Goal: Task Accomplishment & Management: Use online tool/utility

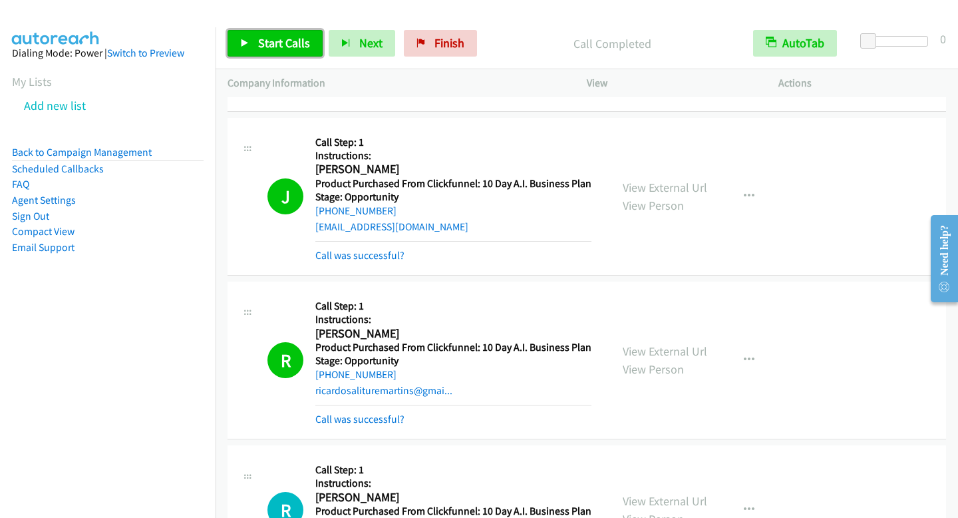
click at [291, 31] on link "Start Calls" at bounding box center [275, 43] width 95 height 27
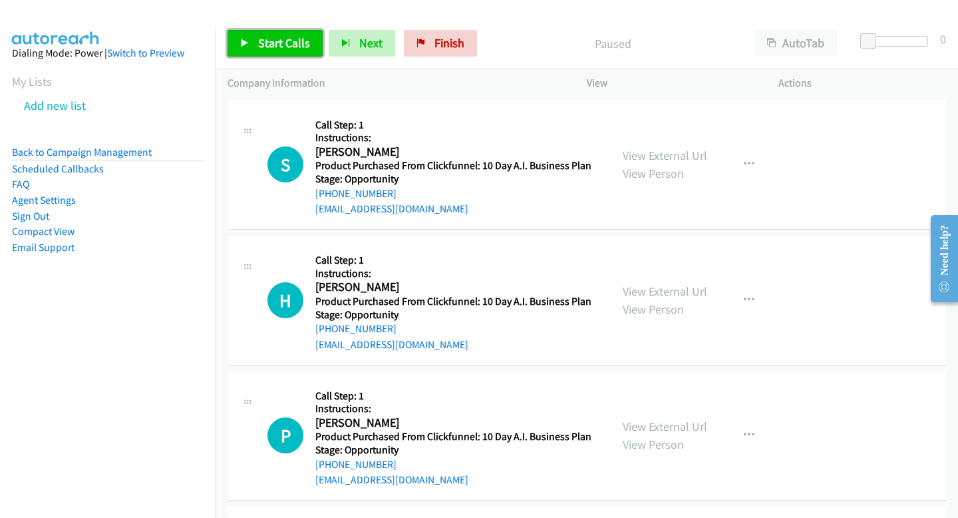
click at [261, 45] on span "Start Calls" at bounding box center [284, 42] width 52 height 15
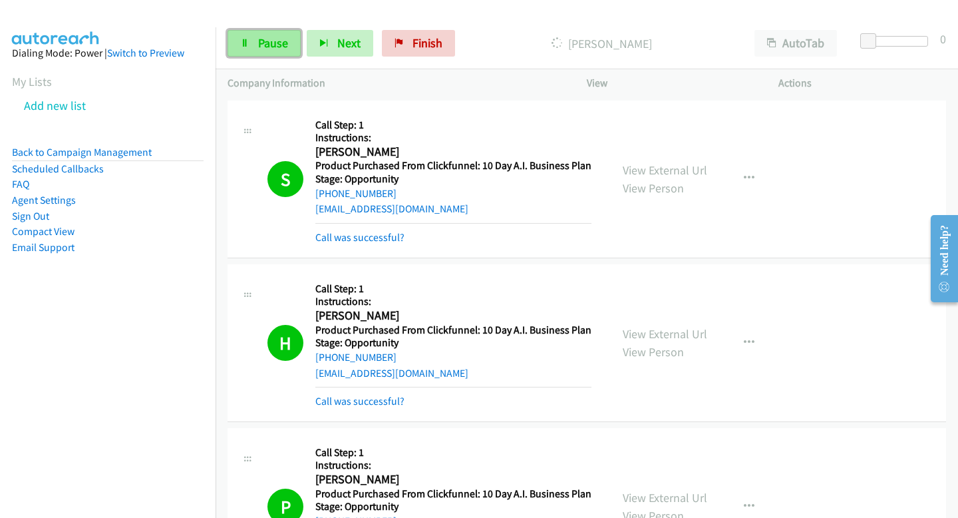
click at [285, 52] on link "Pause" at bounding box center [264, 43] width 73 height 27
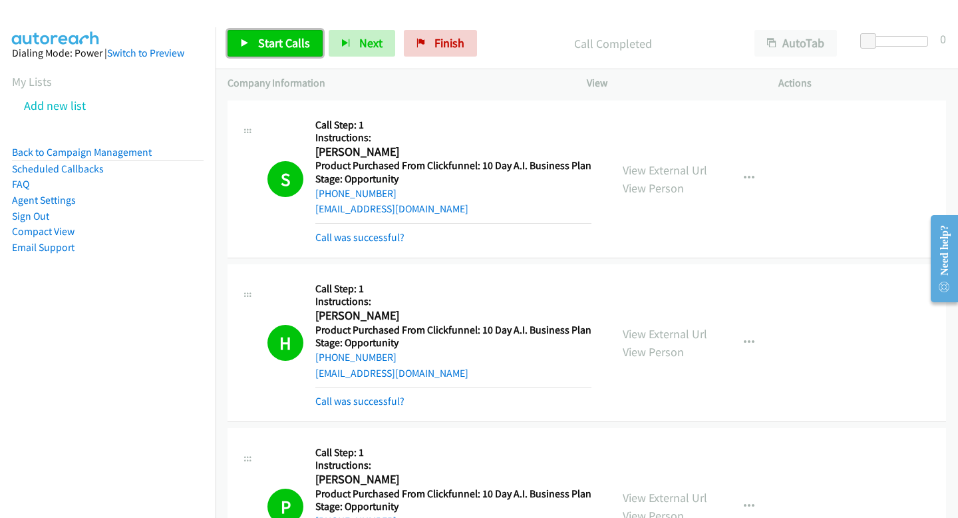
click at [247, 53] on link "Start Calls" at bounding box center [275, 43] width 95 height 27
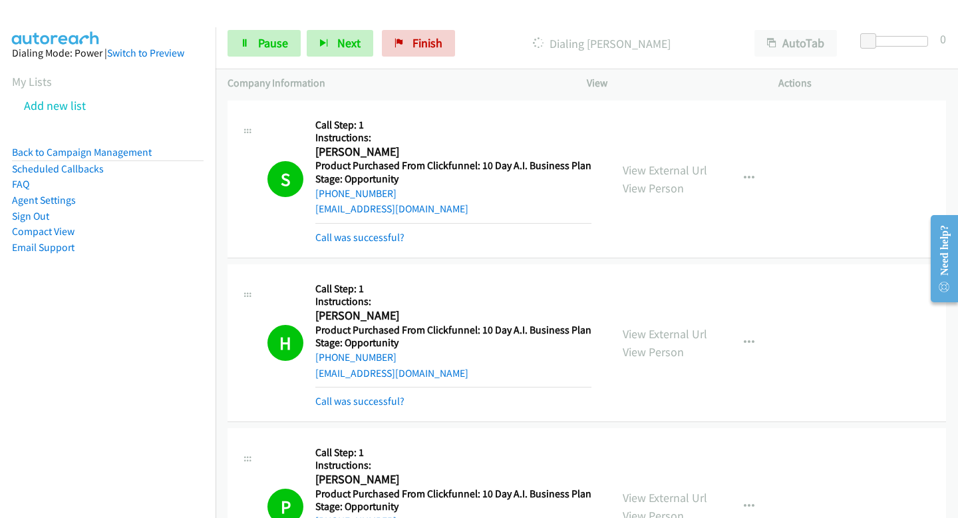
click at [267, 58] on div "Start Calls Pause Next Finish Dialing Frank Loreto AutoTab AutoTab 0" at bounding box center [587, 43] width 743 height 51
click at [261, 51] on link "Pause" at bounding box center [264, 43] width 73 height 27
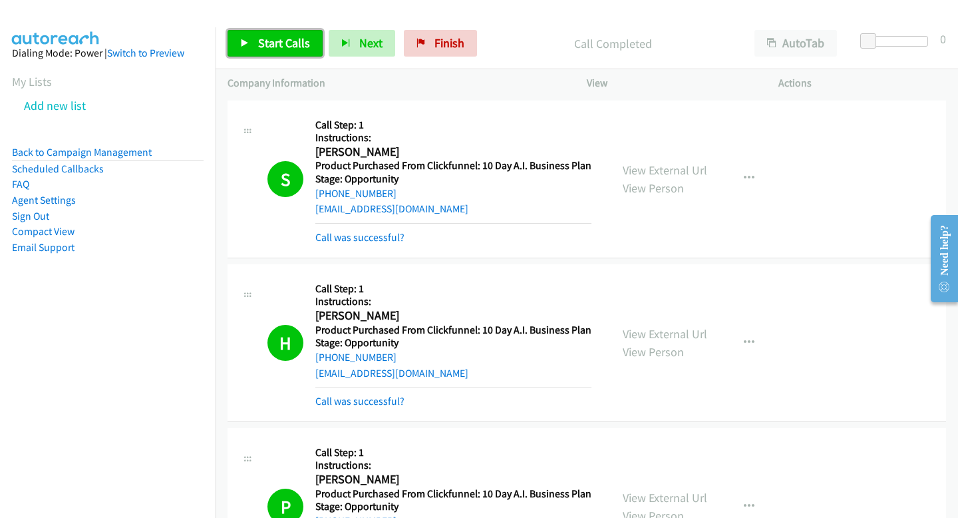
click at [267, 45] on span "Start Calls" at bounding box center [284, 42] width 52 height 15
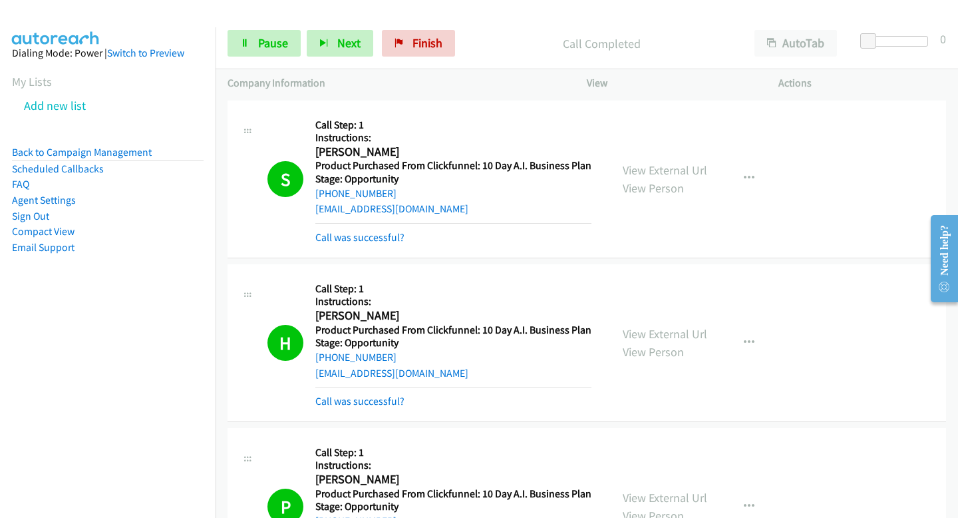
click at [256, 58] on div "Start Calls Pause Next Finish Call Completed AutoTab AutoTab 0" at bounding box center [587, 43] width 743 height 51
click at [256, 43] on link "Pause" at bounding box center [264, 43] width 73 height 27
click at [291, 70] on div "Company Information" at bounding box center [395, 83] width 359 height 28
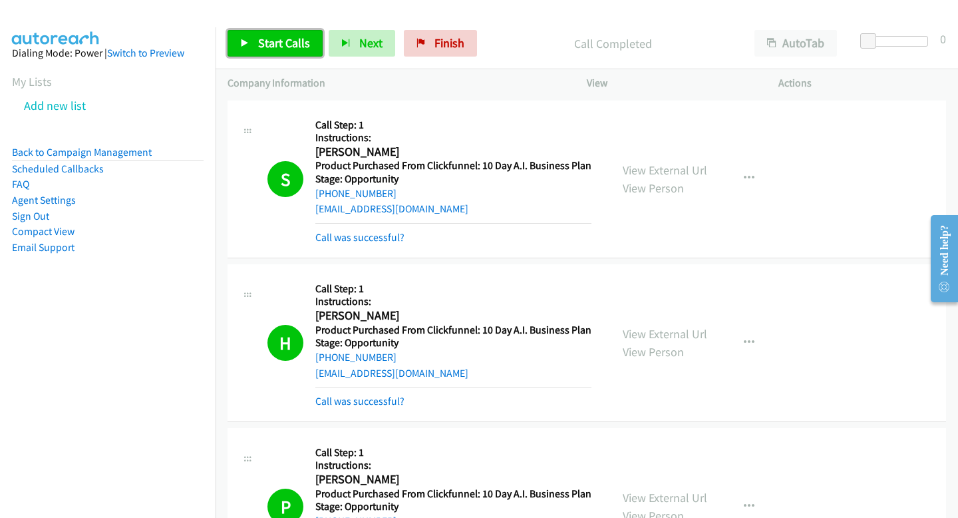
click at [283, 51] on link "Start Calls" at bounding box center [275, 43] width 95 height 27
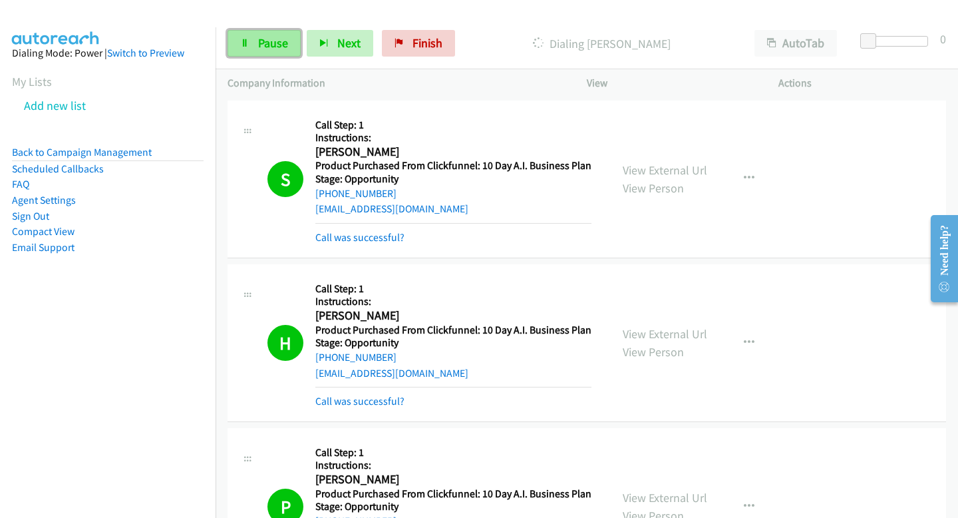
click at [250, 43] on link "Pause" at bounding box center [264, 43] width 73 height 27
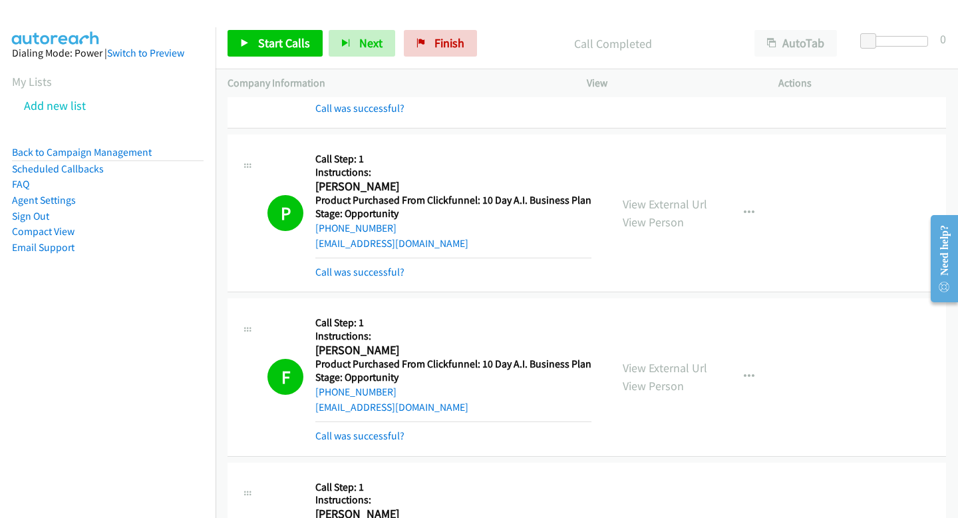
scroll to position [951, 0]
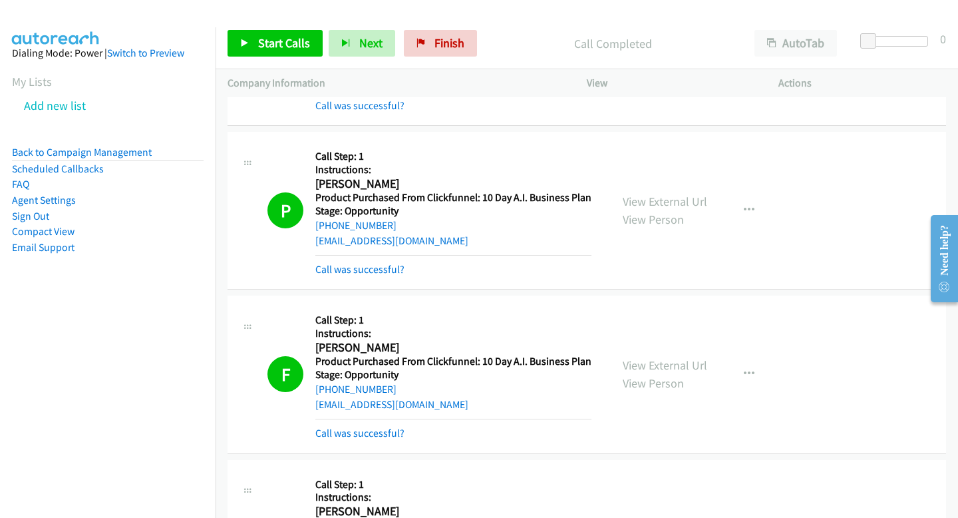
click at [291, 57] on div "Start Calls Pause Next Finish Call Completed AutoTab AutoTab 0" at bounding box center [587, 43] width 743 height 51
click at [284, 47] on span "Start Calls" at bounding box center [284, 42] width 52 height 15
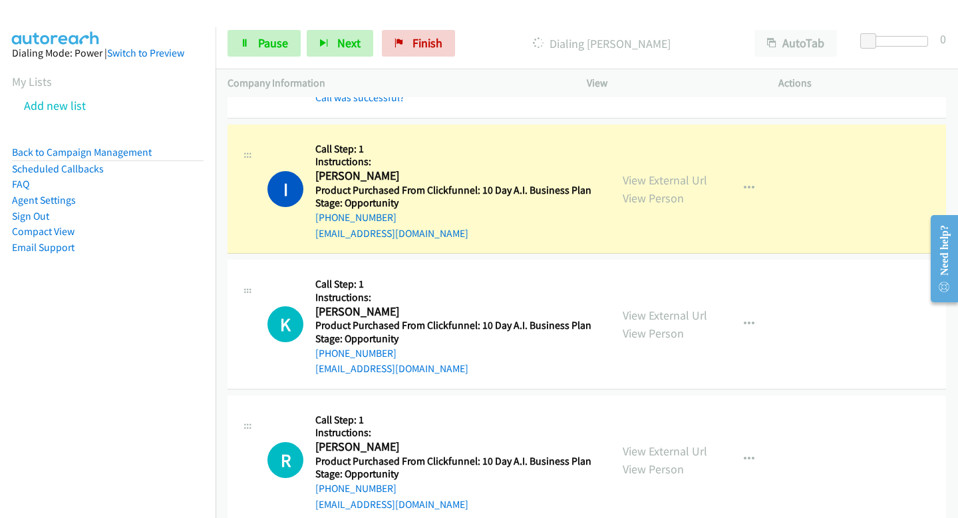
scroll to position [7617, 0]
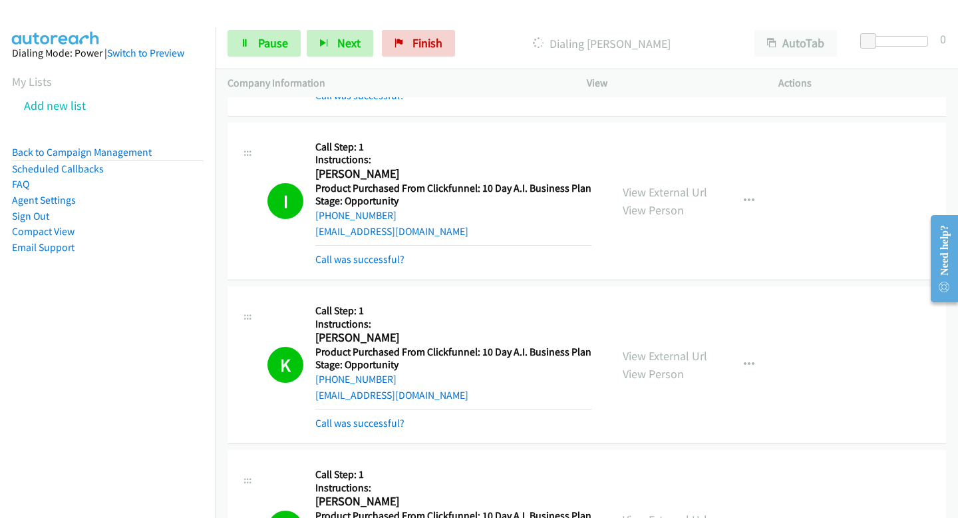
click at [251, 68] on div "Start Calls Pause Next Finish Dialing Rachal Denton AutoTab AutoTab 0" at bounding box center [587, 43] width 743 height 51
click at [250, 67] on div "Start Calls Pause Next Finish Dialing Rachal Denton AutoTab AutoTab 0" at bounding box center [587, 43] width 743 height 51
click at [250, 43] on link "Pause" at bounding box center [264, 43] width 73 height 27
